Goal: Task Accomplishment & Management: Manage account settings

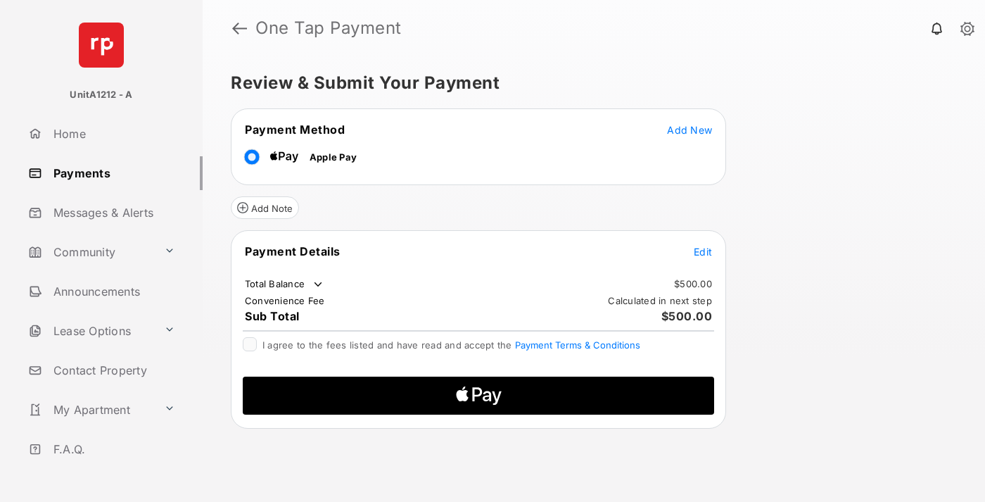
click at [690, 130] on span "Add New" at bounding box center [689, 130] width 45 height 12
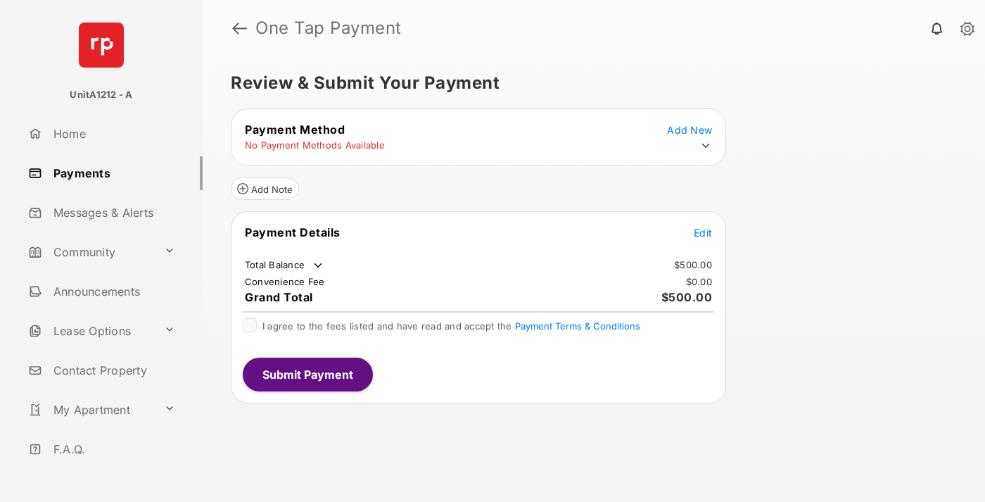
click at [706, 146] on icon at bounding box center [706, 145] width 13 height 13
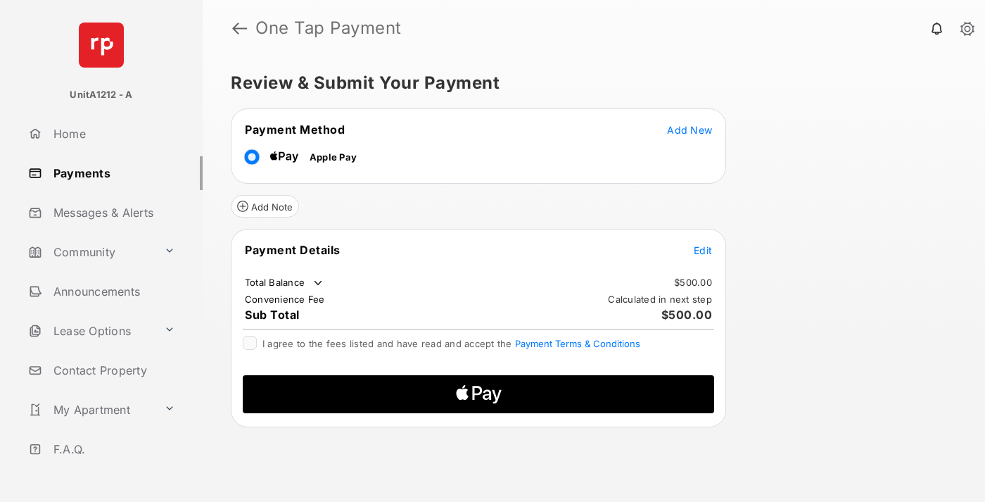
click at [703, 250] on span "Edit" at bounding box center [703, 250] width 18 height 12
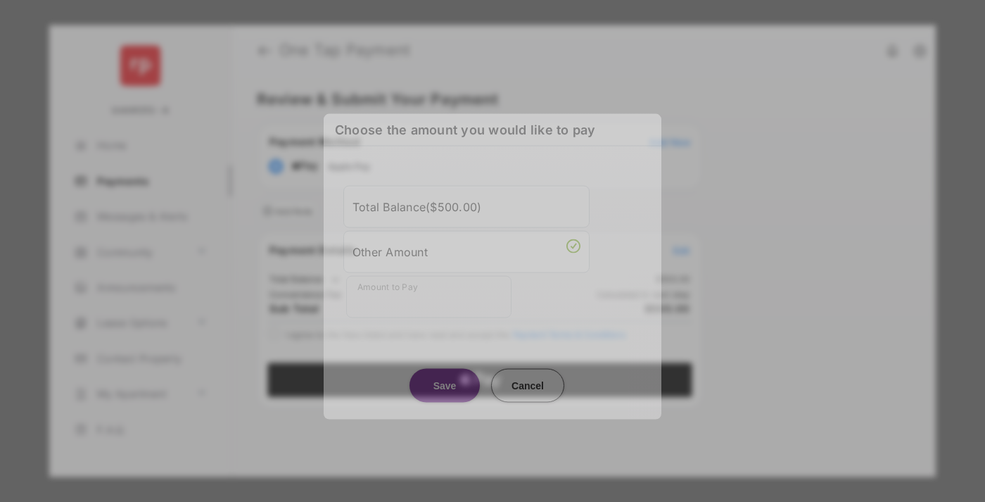
click at [467, 251] on div "Other Amount" at bounding box center [467, 251] width 228 height 24
type input "***"
click at [445, 371] on button "Save" at bounding box center [445, 385] width 70 height 34
